Goal: Task Accomplishment & Management: Manage account settings

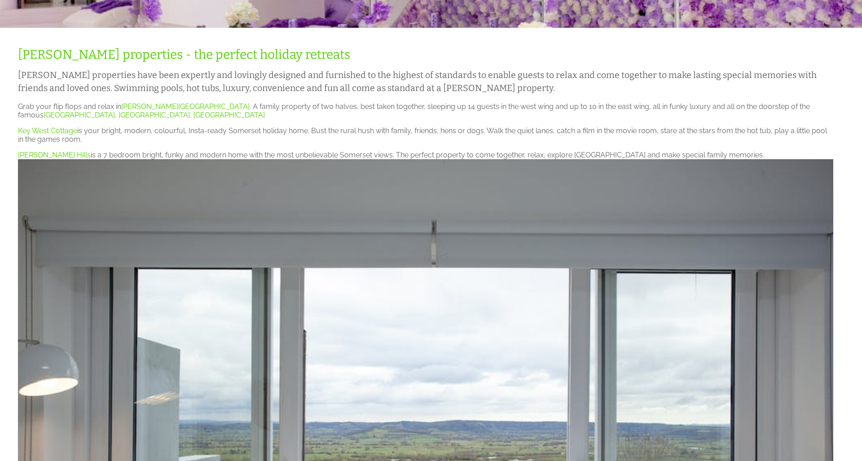
scroll to position [1062, 0]
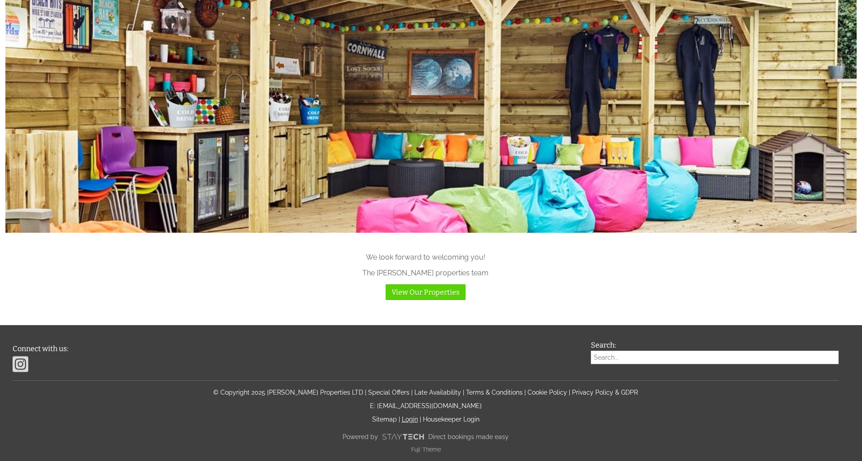
click at [409, 417] on link "Login" at bounding box center [410, 419] width 16 height 7
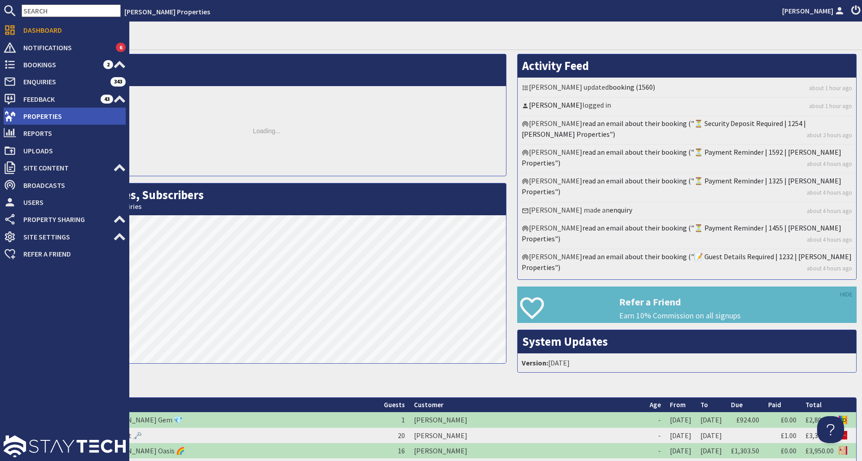
click at [48, 113] on span "Properties" at bounding box center [71, 116] width 110 height 14
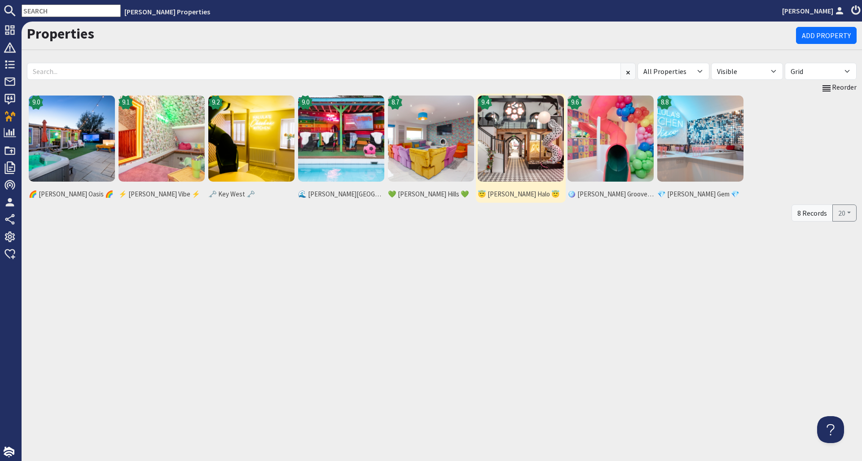
click at [507, 133] on img at bounding box center [521, 139] width 86 height 86
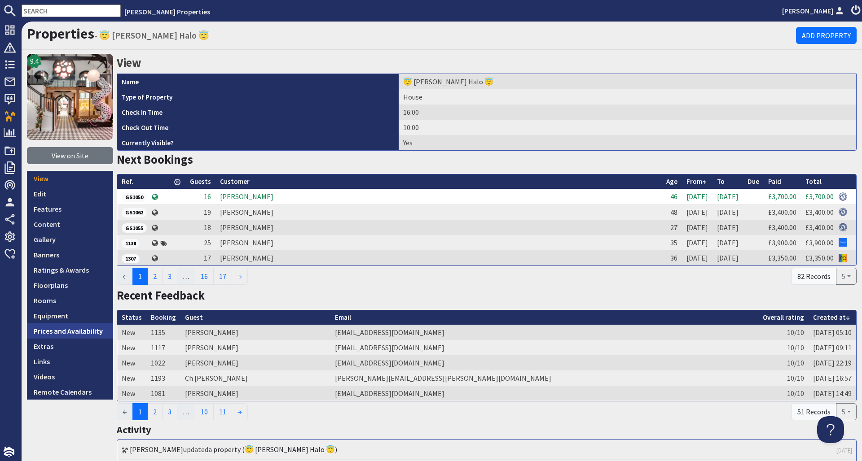
click at [67, 330] on link "Prices and Availability" at bounding box center [70, 331] width 86 height 15
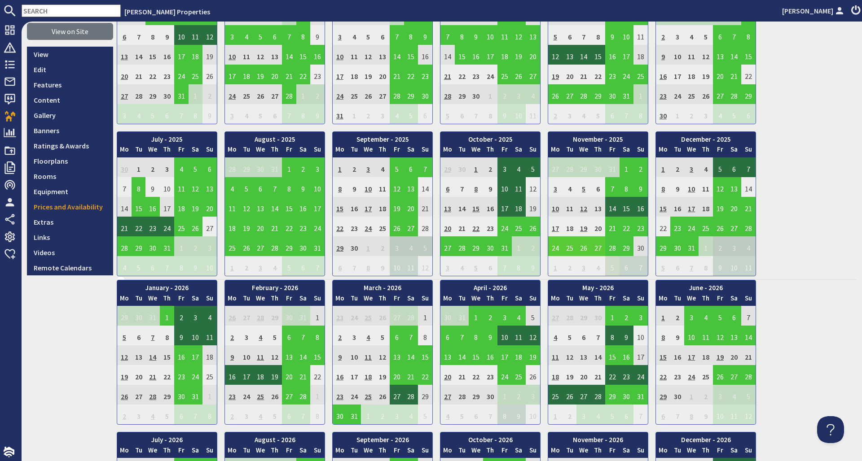
scroll to position [139, 0]
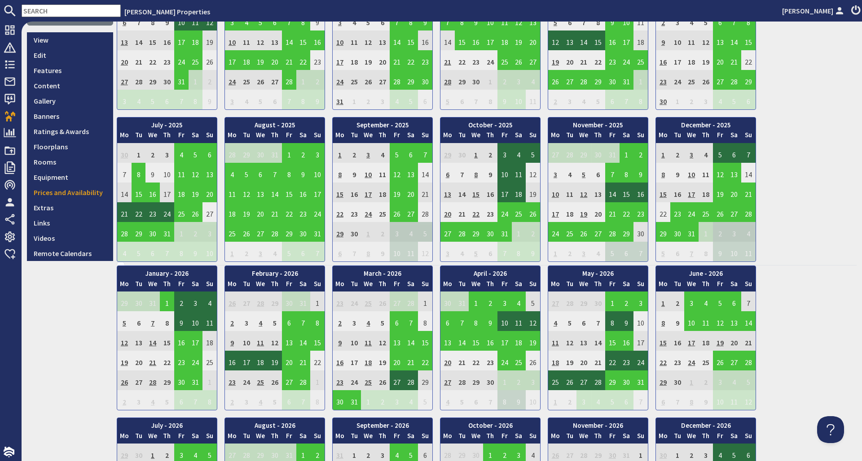
click at [719, 342] on td "19" at bounding box center [720, 341] width 14 height 20
click at [746, 342] on td "21" at bounding box center [748, 341] width 14 height 20
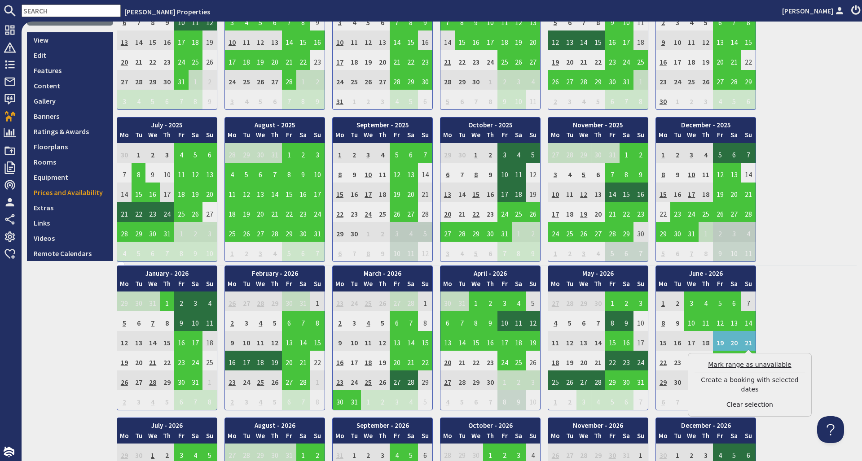
click at [752, 365] on link "Mark range as unavailable" at bounding box center [749, 364] width 110 height 9
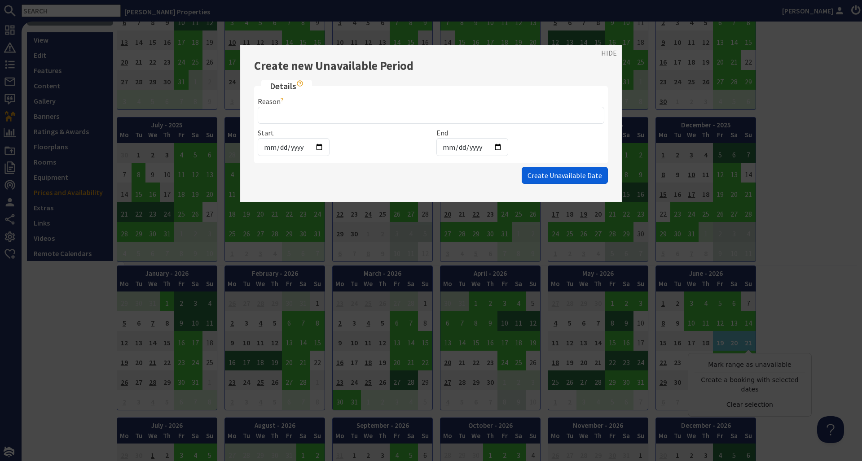
click at [577, 172] on span "Create Unavailable Date" at bounding box center [564, 175] width 75 height 9
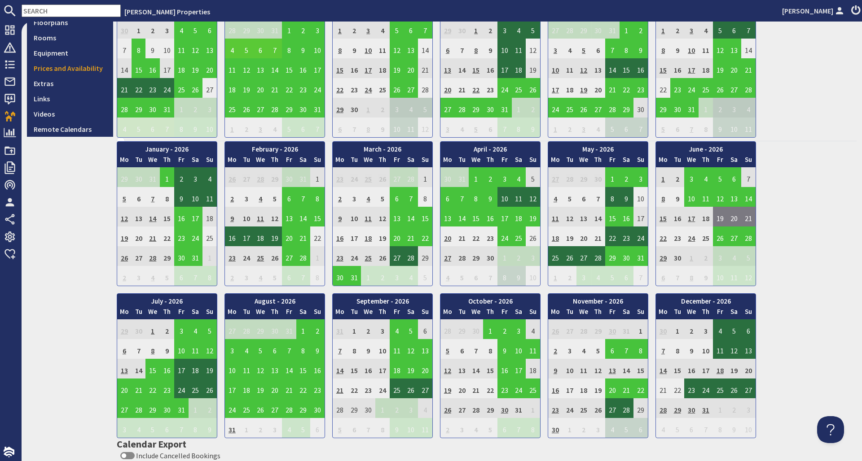
scroll to position [66, 0]
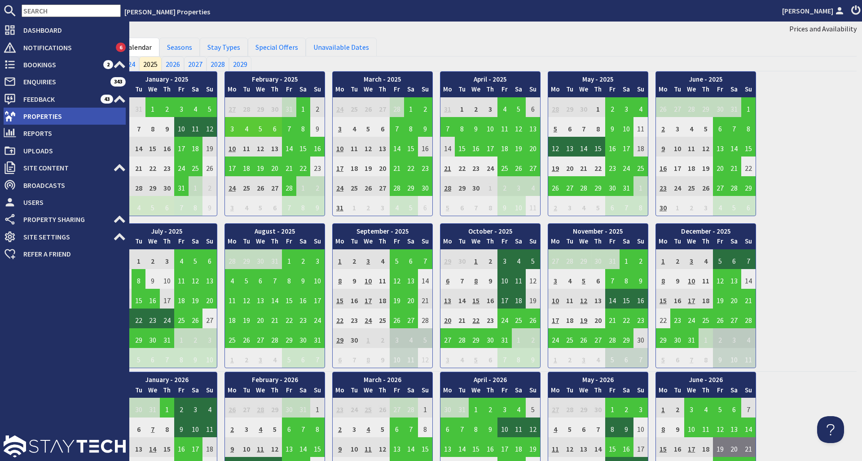
click at [40, 118] on span "Properties" at bounding box center [71, 116] width 110 height 14
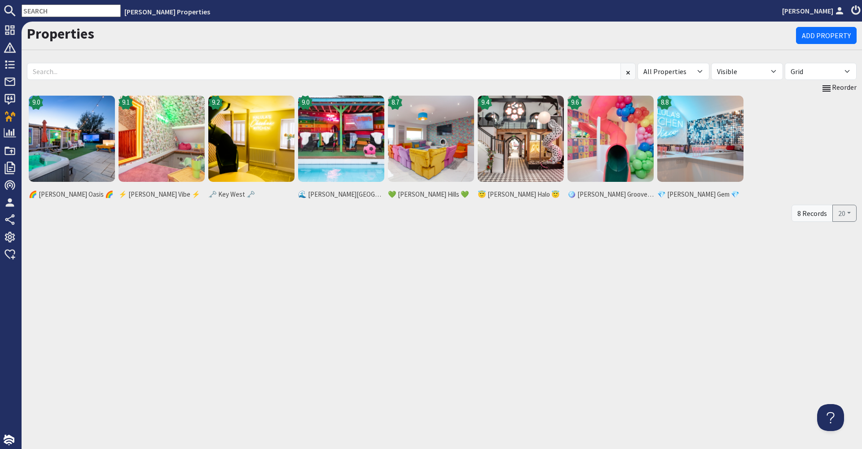
click at [352, 0] on nav "Halula Properties Lee Ormerod" at bounding box center [431, 11] width 862 height 22
click at [501, 123] on img at bounding box center [521, 139] width 86 height 86
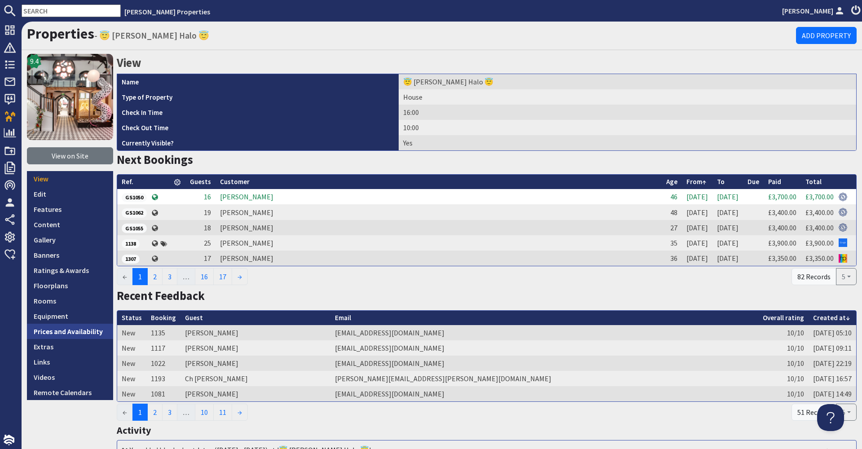
click at [81, 330] on link "Prices and Availability" at bounding box center [70, 331] width 86 height 15
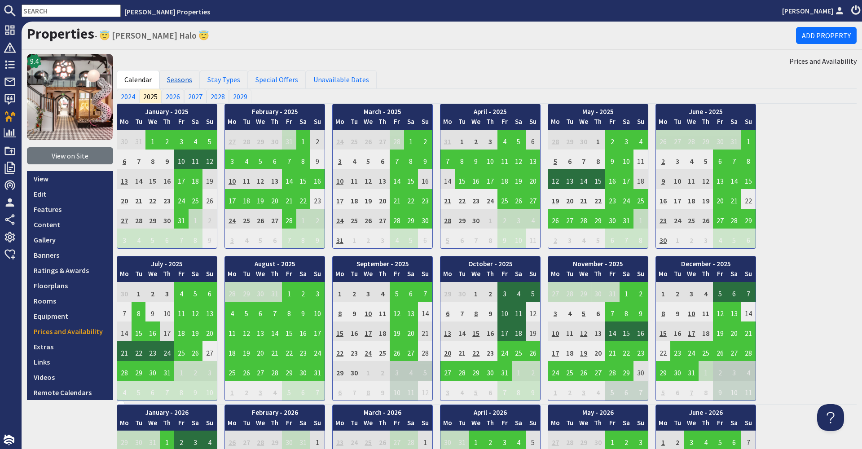
click at [184, 78] on link "Seasons" at bounding box center [179, 79] width 40 height 19
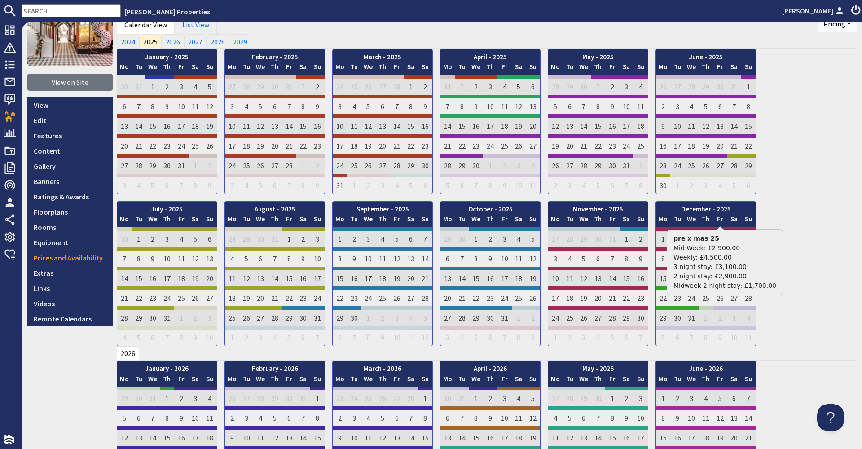
scroll to position [93, 0]
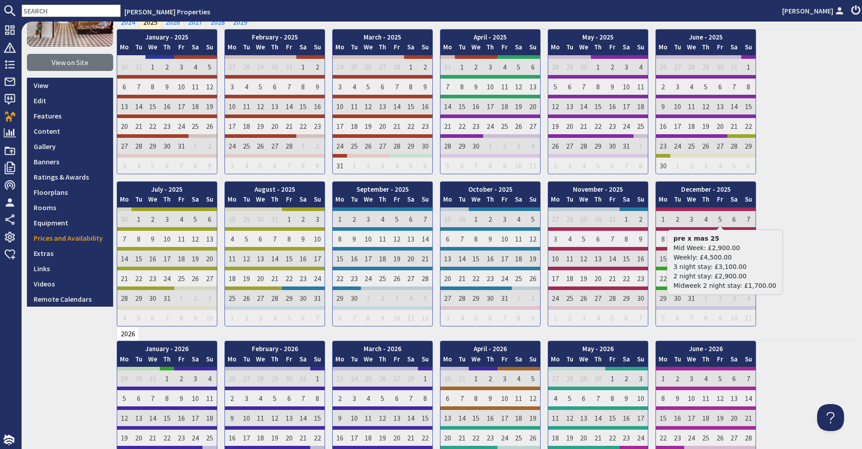
click at [822, 210] on div "January - 2025 Mo Tu We Th Fr Sa Su 30 31 1 2 3 4 5 Mo Tu We" at bounding box center [487, 177] width 740 height 297
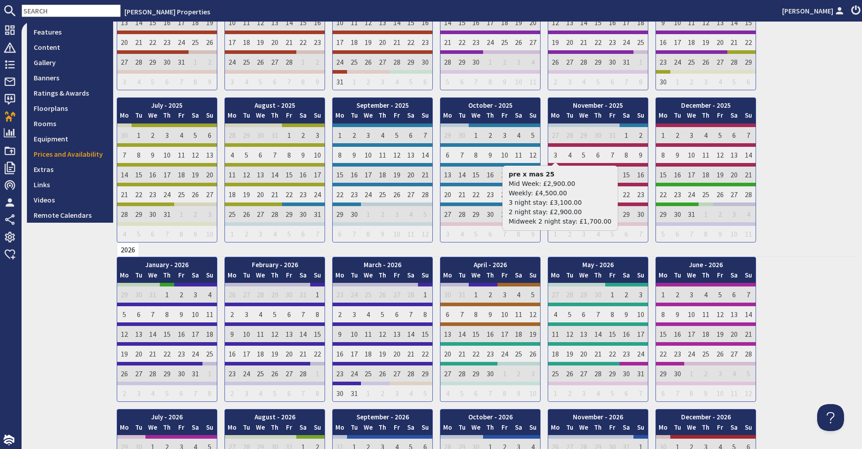
scroll to position [0, 0]
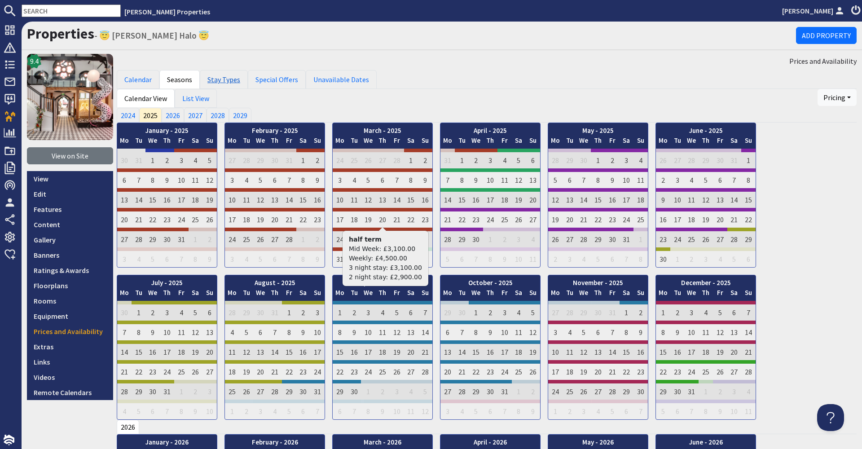
click at [230, 79] on link "Stay Types" at bounding box center [224, 79] width 48 height 19
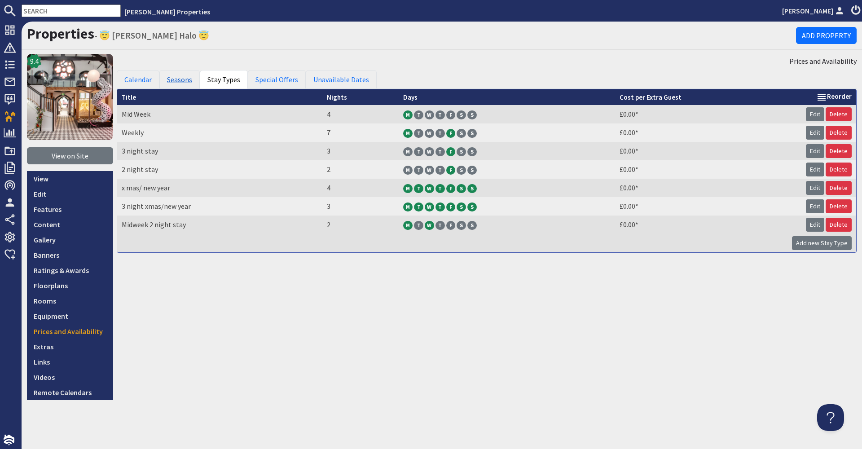
click at [180, 78] on link "Seasons" at bounding box center [179, 79] width 40 height 19
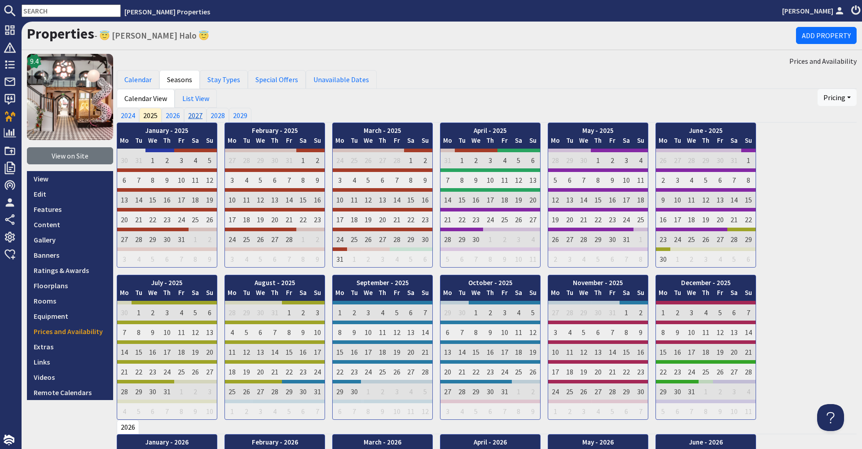
click at [198, 113] on link "2027" at bounding box center [195, 115] width 22 height 14
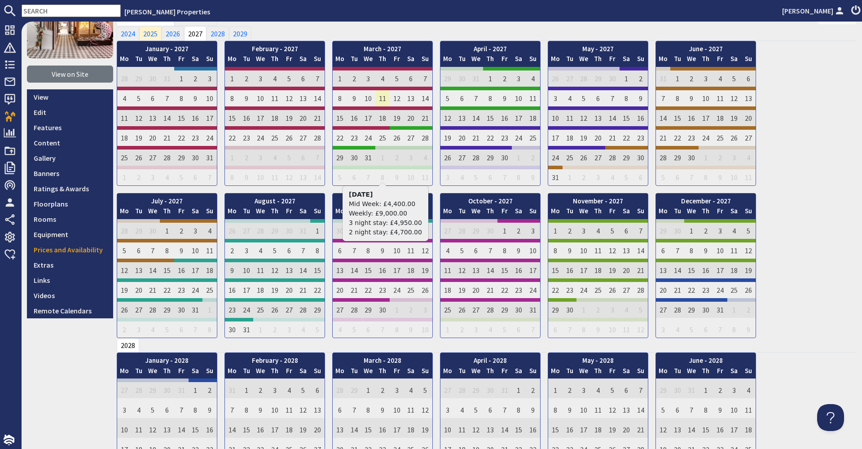
scroll to position [9, 0]
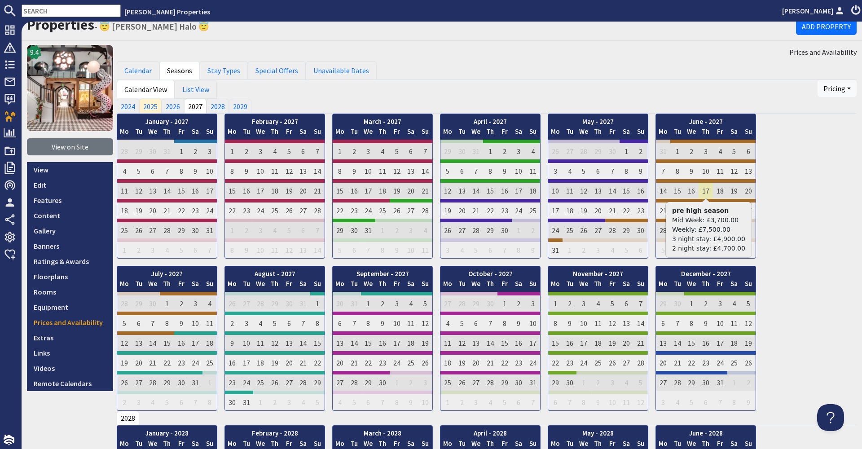
click at [705, 189] on td "17" at bounding box center [706, 189] width 14 height 20
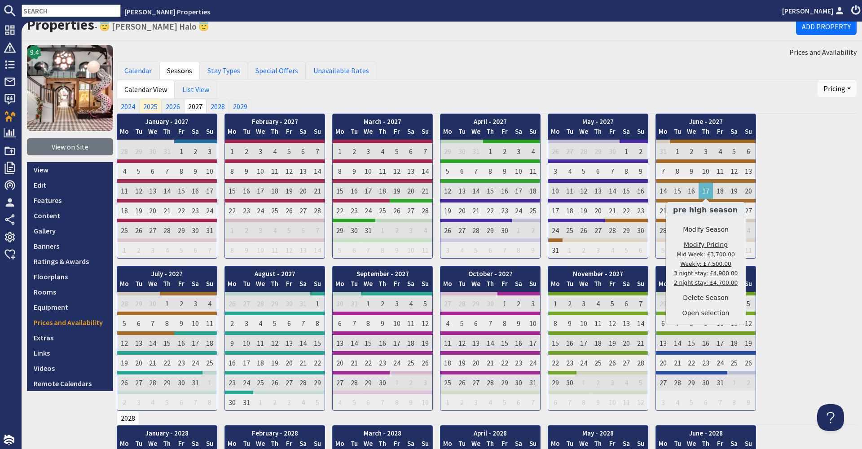
click at [708, 258] on link "Modify Pricing Mid Week: £3,700.00 Weekly: £7,500.00 3 night stay: £4,900.00 2 …" at bounding box center [705, 263] width 67 height 47
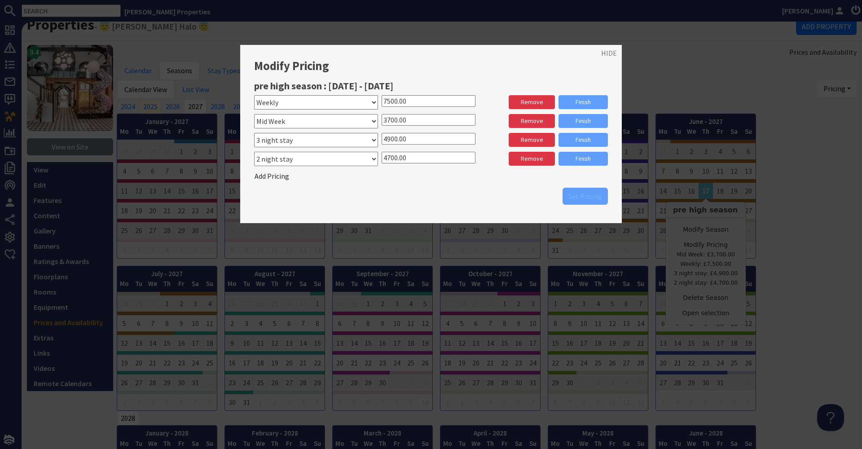
click at [388, 117] on input "3700.00" at bounding box center [429, 120] width 94 height 12
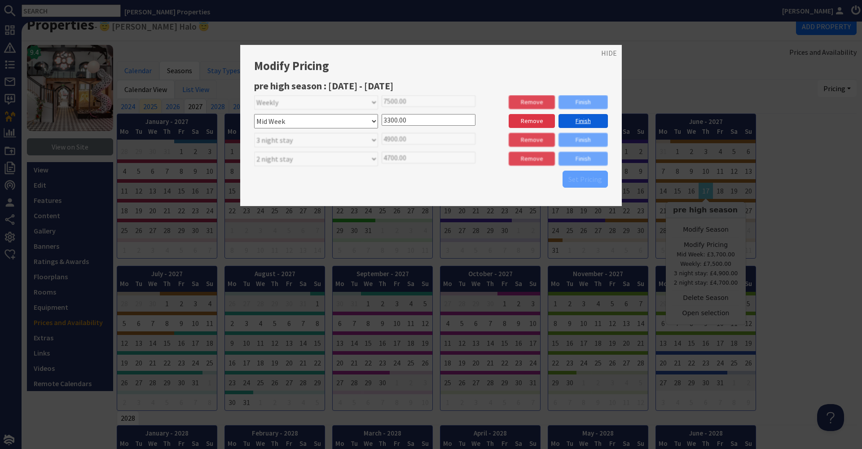
type input "3300.00"
click at [590, 115] on link "Finish" at bounding box center [582, 121] width 49 height 14
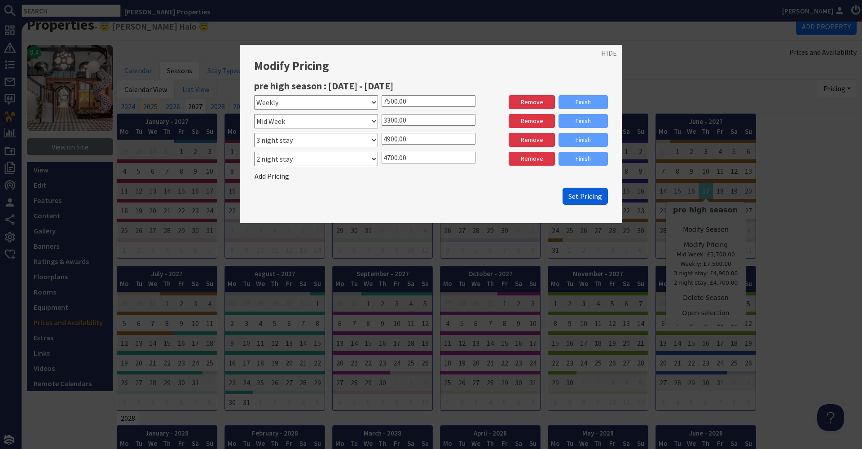
click at [588, 189] on button "Set Pricing" at bounding box center [585, 196] width 45 height 17
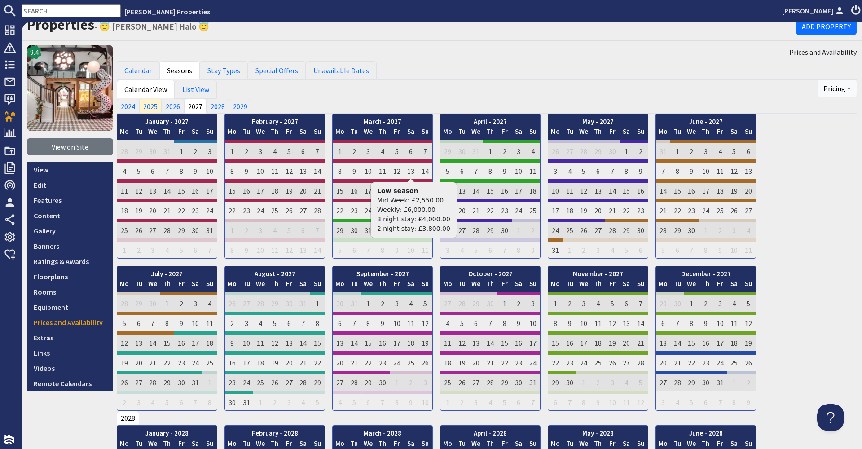
click at [531, 38] on div "Properties - 😇 [PERSON_NAME] Halo 😇 Add Property" at bounding box center [442, 27] width 840 height 29
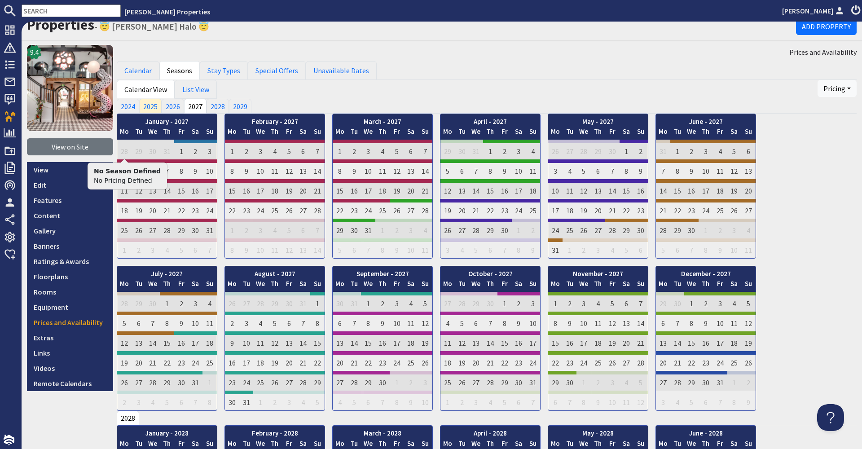
click at [536, 66] on ul "Calendar Seasons Stay Types Special Offers Unavailable Dates" at bounding box center [487, 70] width 740 height 19
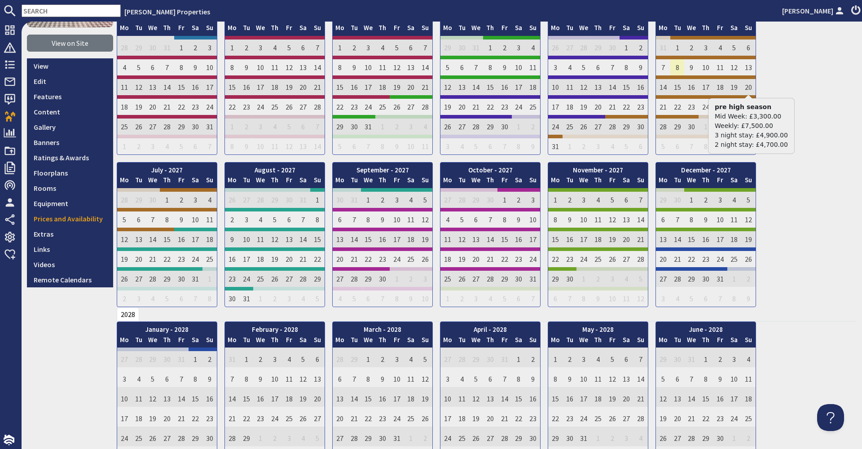
scroll to position [97, 0]
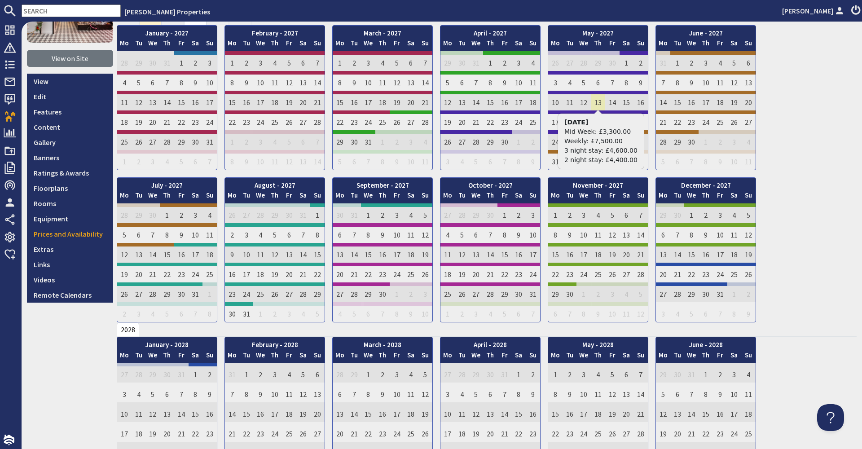
click at [593, 101] on td "13" at bounding box center [598, 101] width 14 height 20
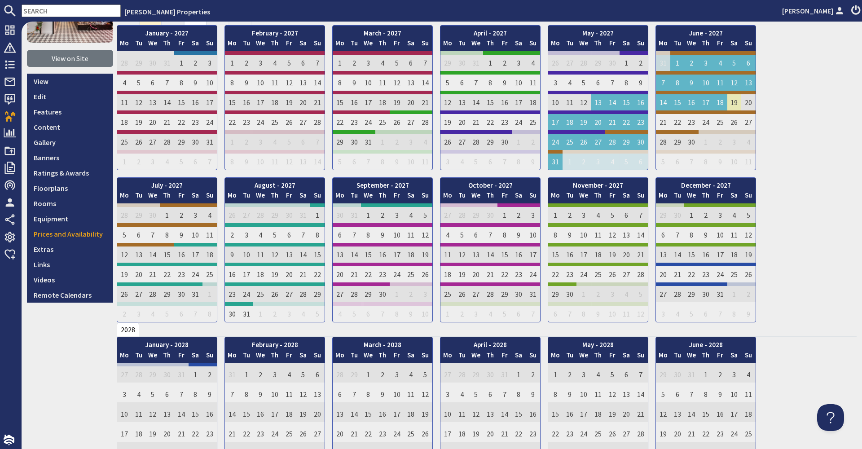
click at [731, 99] on td "19" at bounding box center [734, 101] width 14 height 20
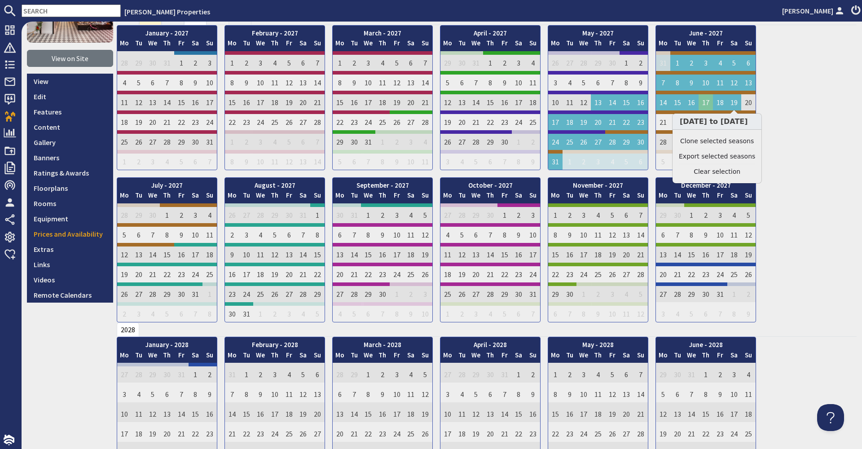
click at [707, 98] on td "17" at bounding box center [706, 101] width 14 height 20
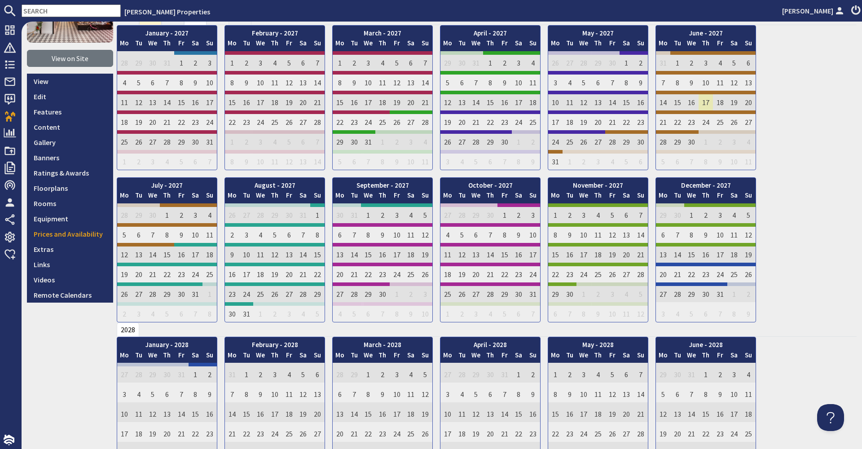
click at [703, 97] on td "17" at bounding box center [706, 101] width 14 height 20
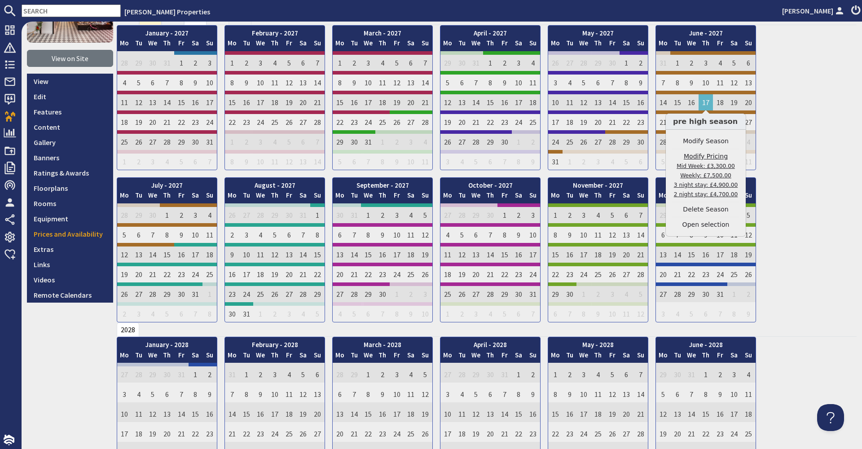
click at [710, 158] on link "Modify Pricing Mid Week: £3,300.00 Weekly: £7,500.00 3 night stay: £4,900.00 2 …" at bounding box center [705, 175] width 67 height 47
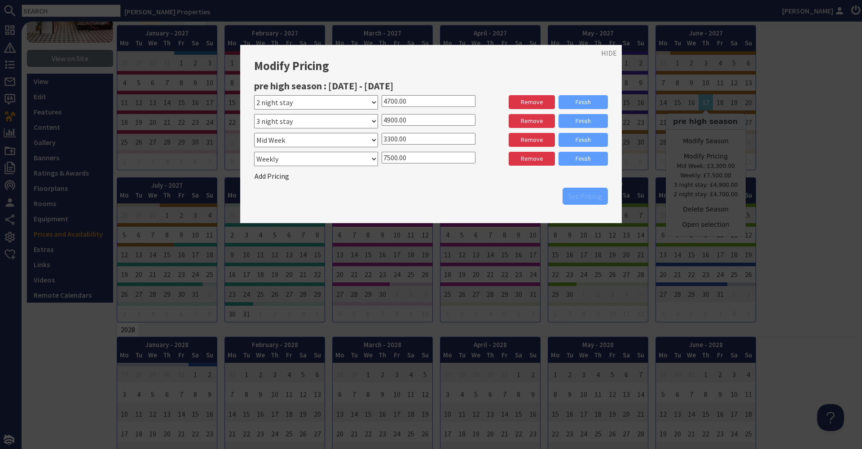
click at [389, 136] on input "3300.00" at bounding box center [429, 139] width 94 height 12
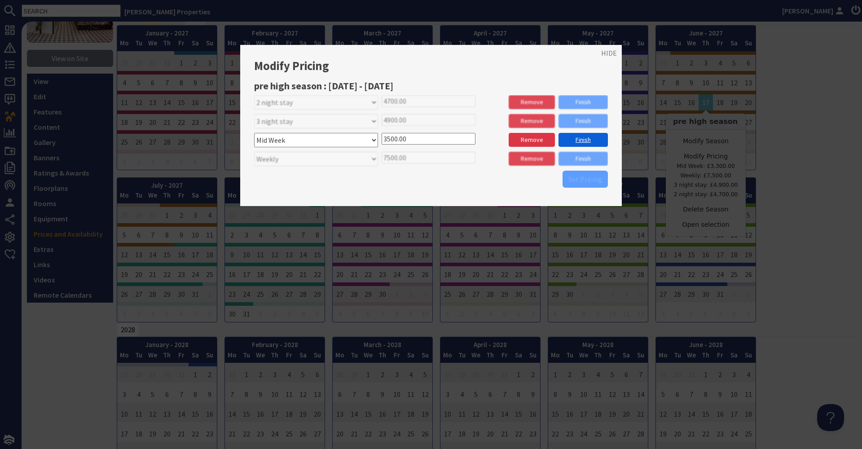
type input "3500.00"
click at [580, 135] on link "Finish" at bounding box center [582, 140] width 49 height 14
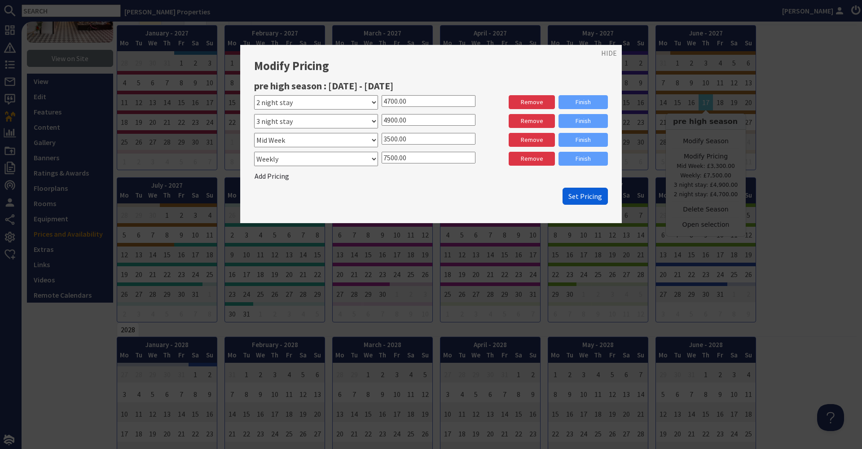
click at [589, 195] on span "Set Pricing" at bounding box center [585, 196] width 34 height 9
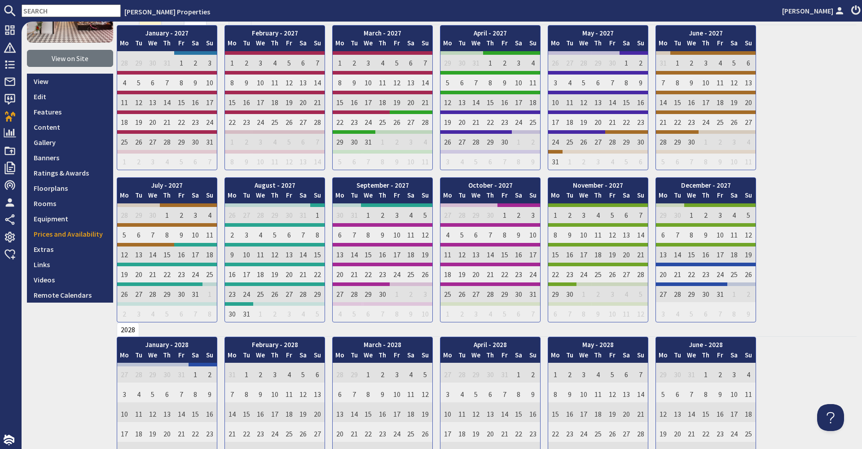
scroll to position [0, 0]
